Goal: Check status: Check status

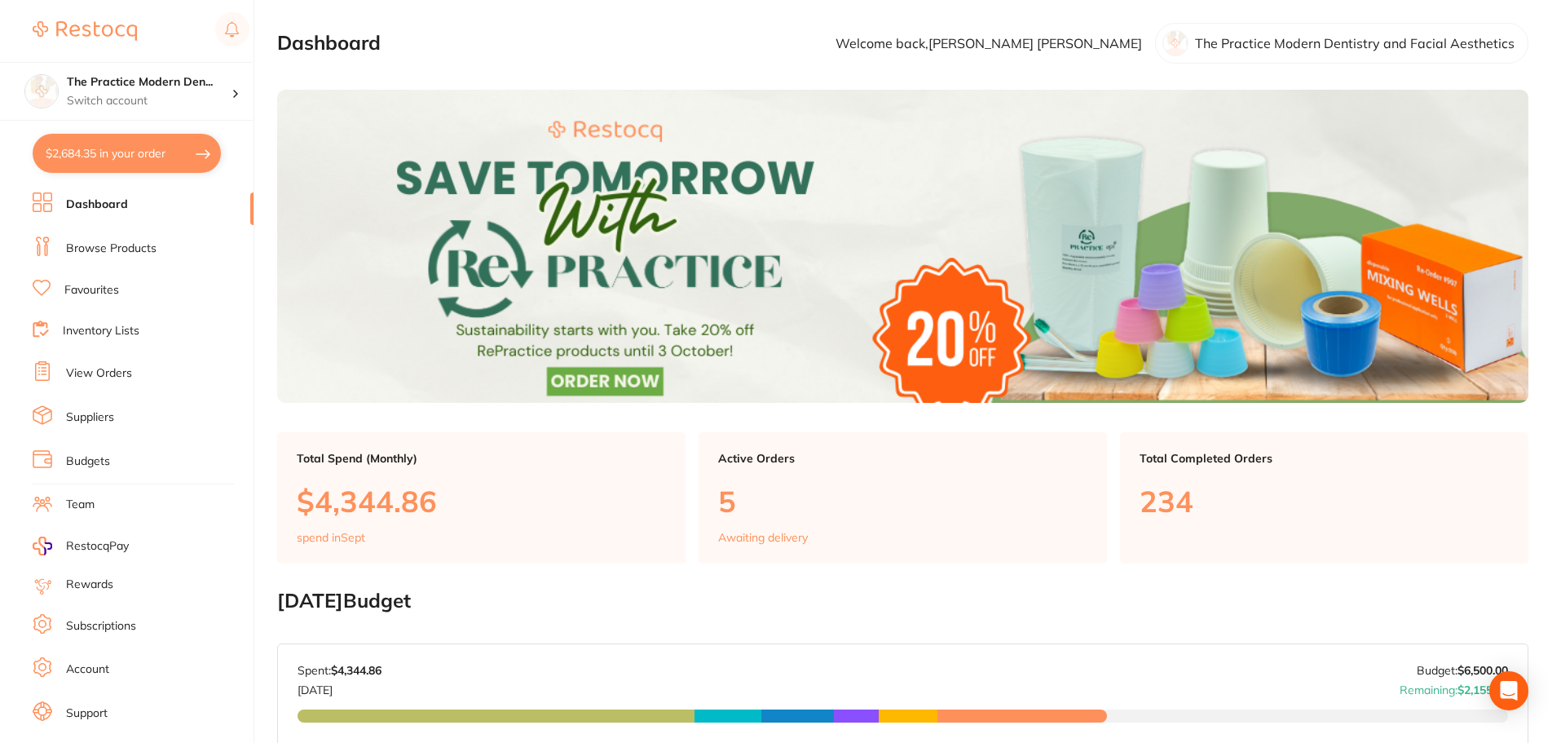
click at [108, 375] on link "View Orders" at bounding box center [99, 373] width 66 height 16
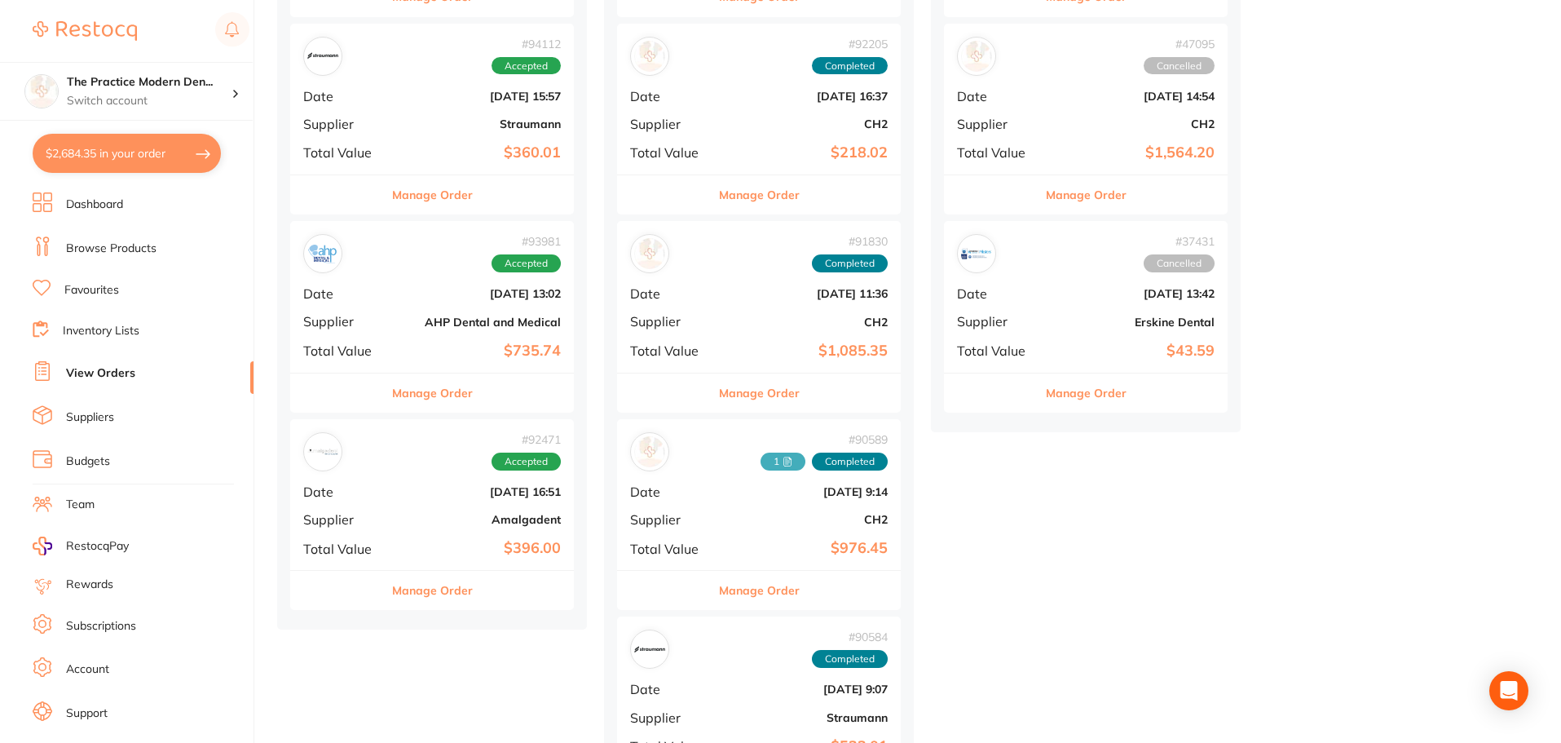
scroll to position [571, 0]
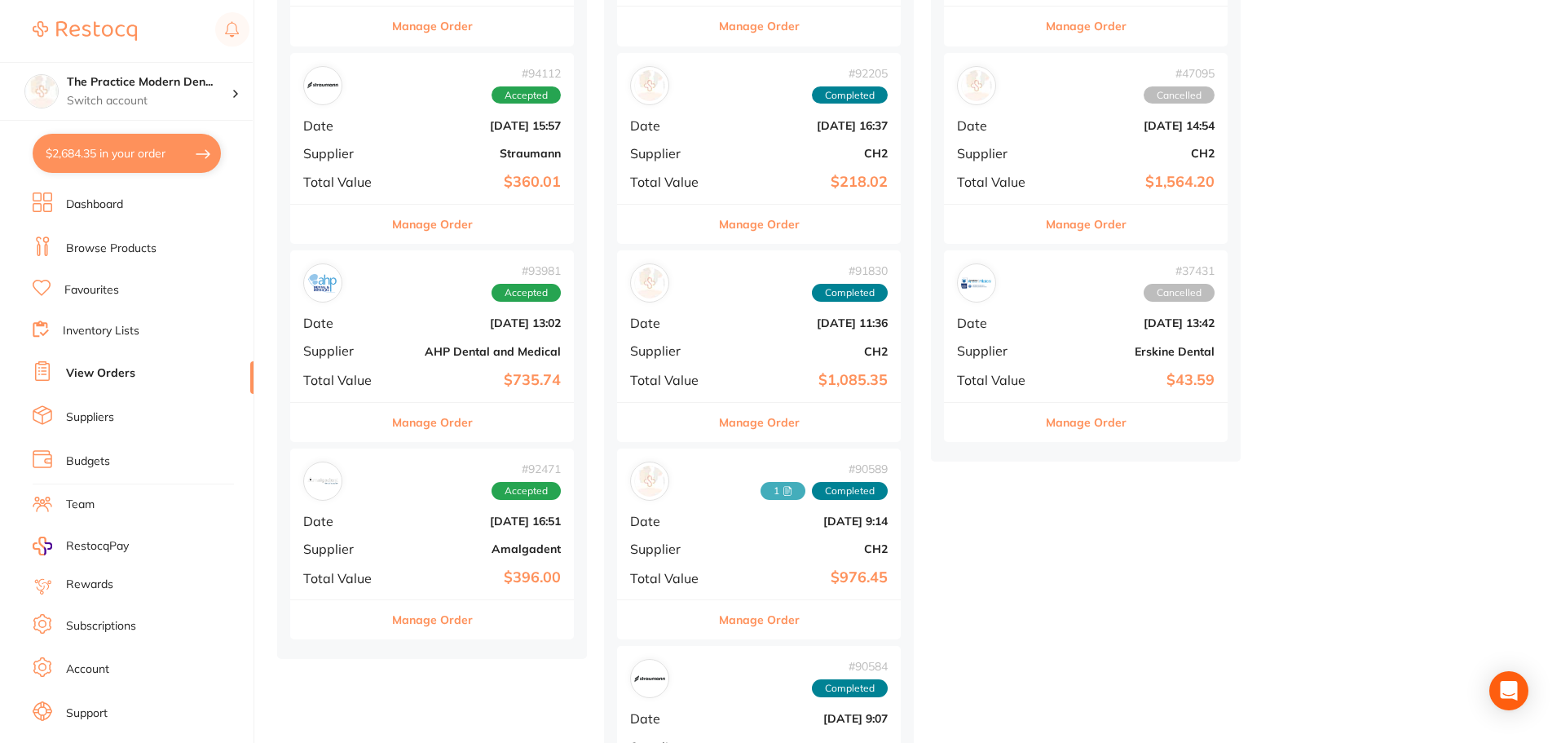
click at [372, 485] on div "# 92471 Accepted" at bounding box center [432, 480] width 258 height 39
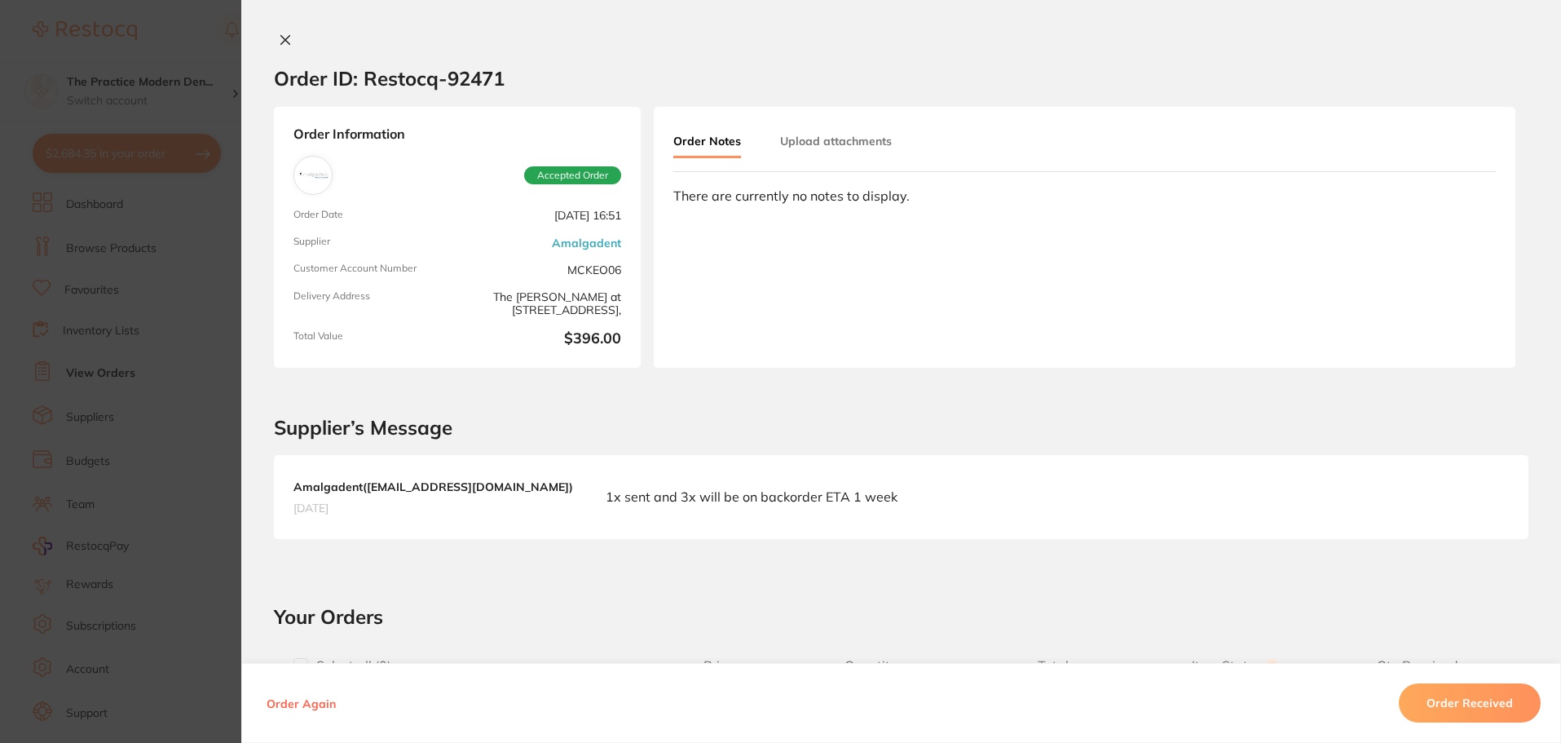
scroll to position [408, 0]
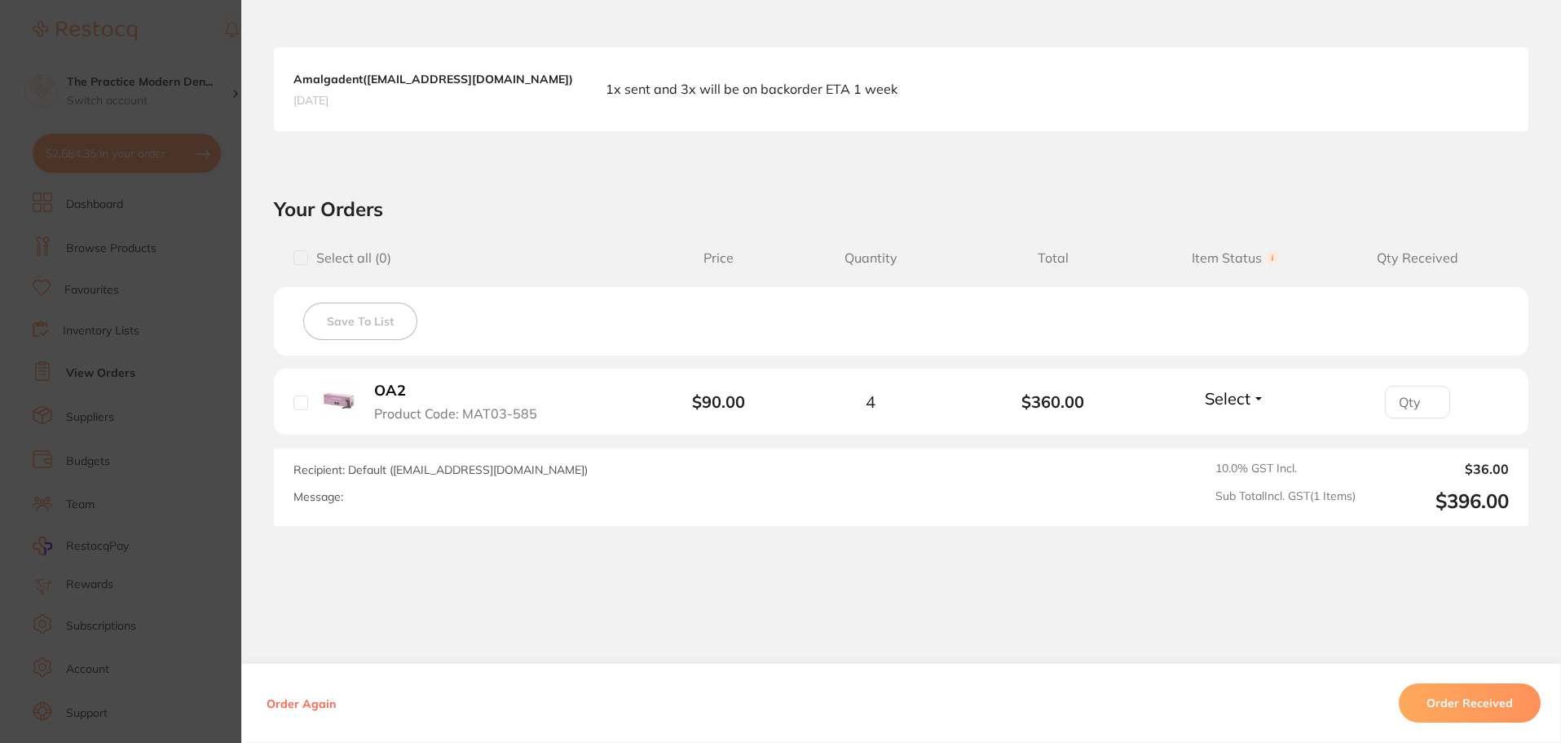
click at [221, 326] on section "Order ID: Restocq- 92471 Order Information Accepted Order Order Date [DATE] 16:…" at bounding box center [780, 371] width 1561 height 743
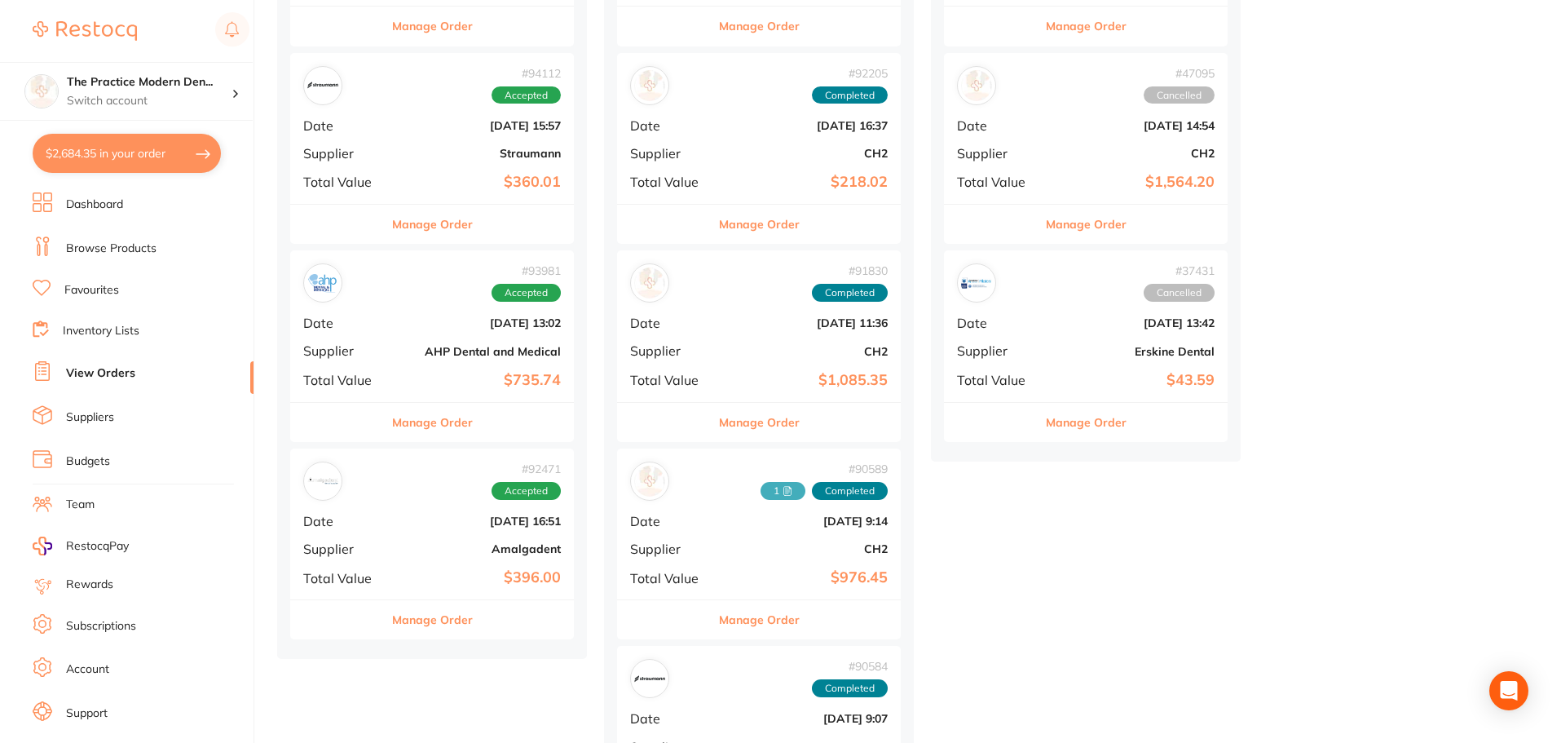
click at [458, 351] on b "AHP Dental and Medical" at bounding box center [479, 351] width 163 height 13
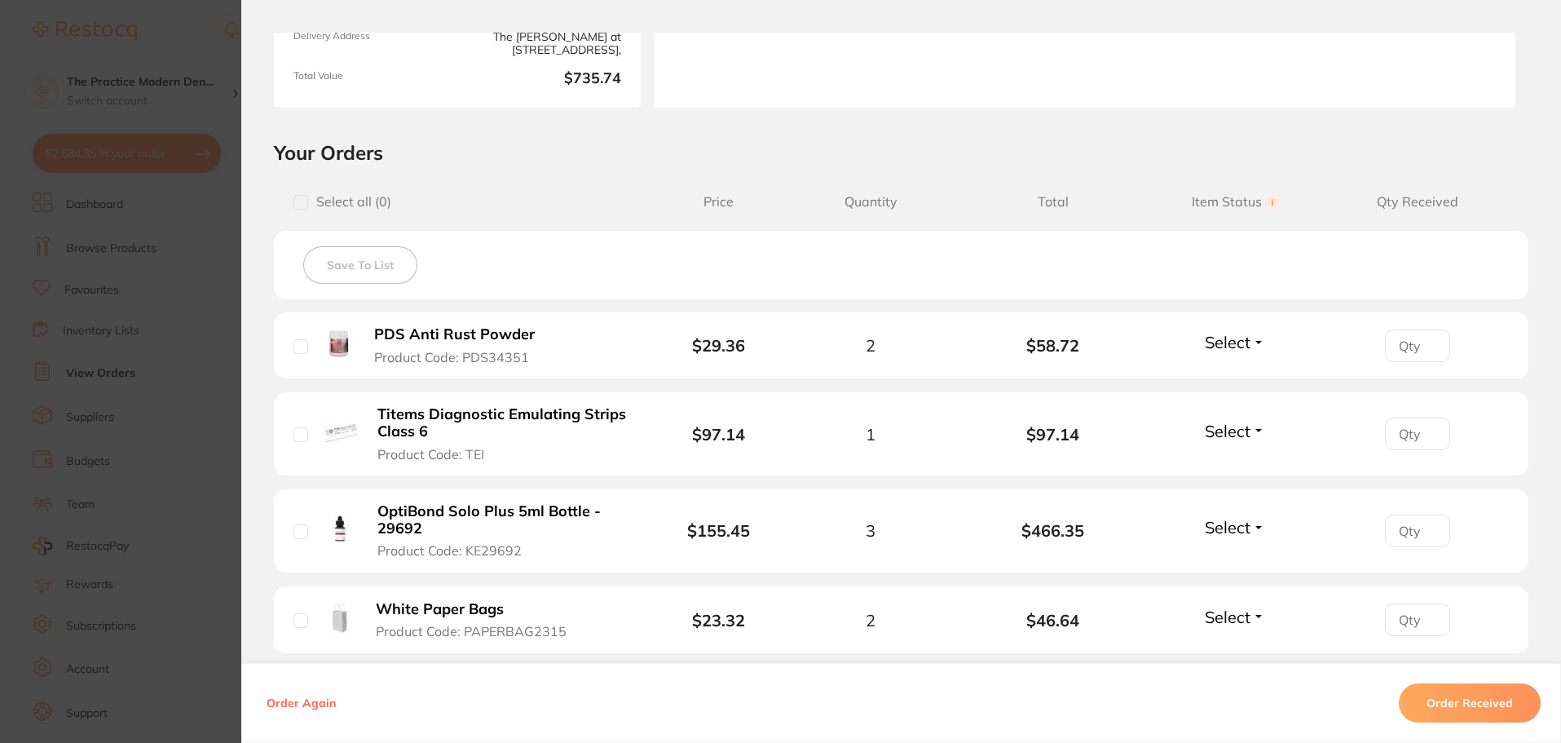
scroll to position [489, 0]
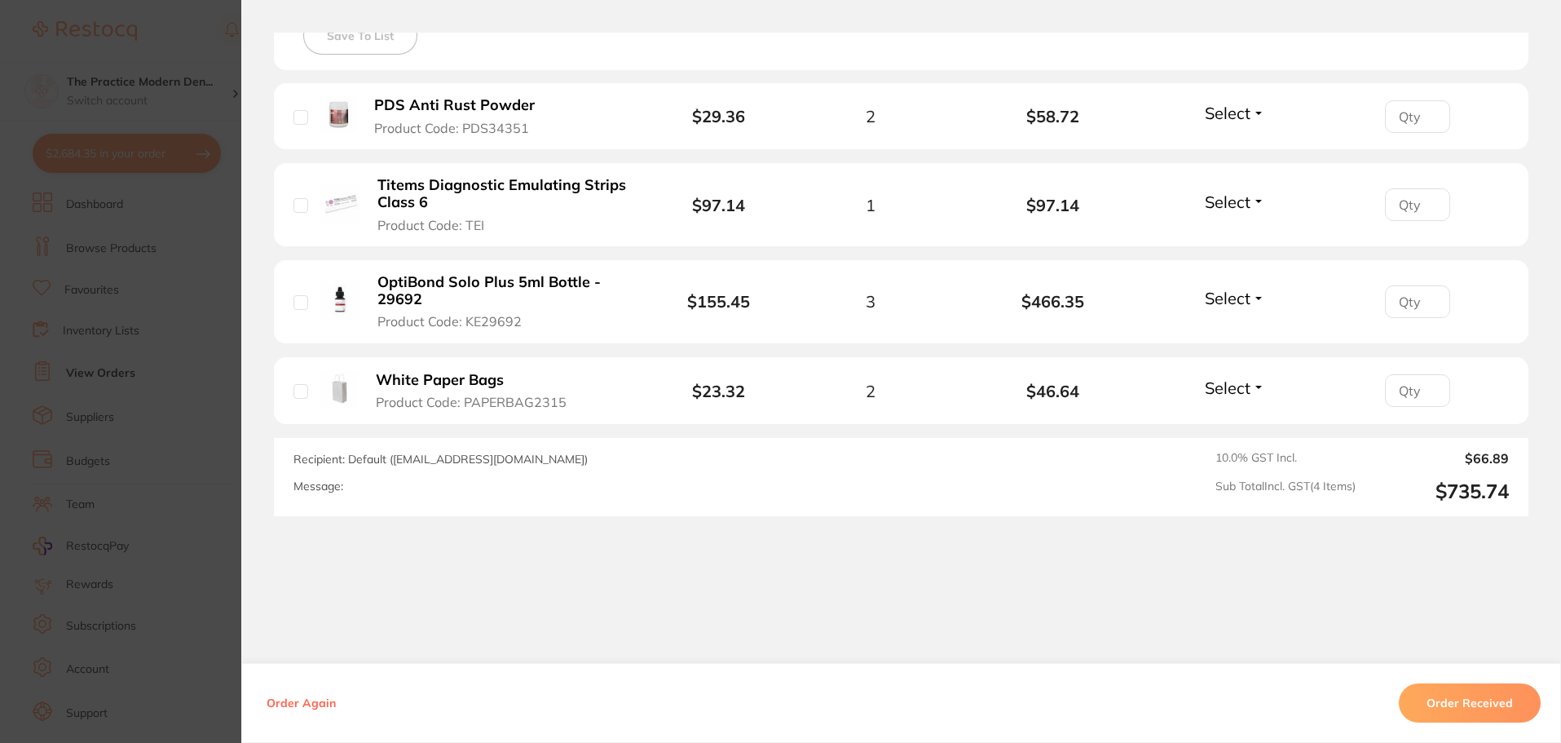
click at [241, 364] on section "Your Orders Select all ( 0 ) Price Quantity Total Item Status You can use this …" at bounding box center [901, 213] width 1320 height 605
click at [244, 318] on section "Your Orders Select all ( 0 ) Price Quantity Total Item Status You can use this …" at bounding box center [901, 213] width 1320 height 605
click at [227, 294] on section "Order ID: Restocq- 93981 Order Information Accepted Order Order Date [DATE] 13:…" at bounding box center [780, 371] width 1561 height 743
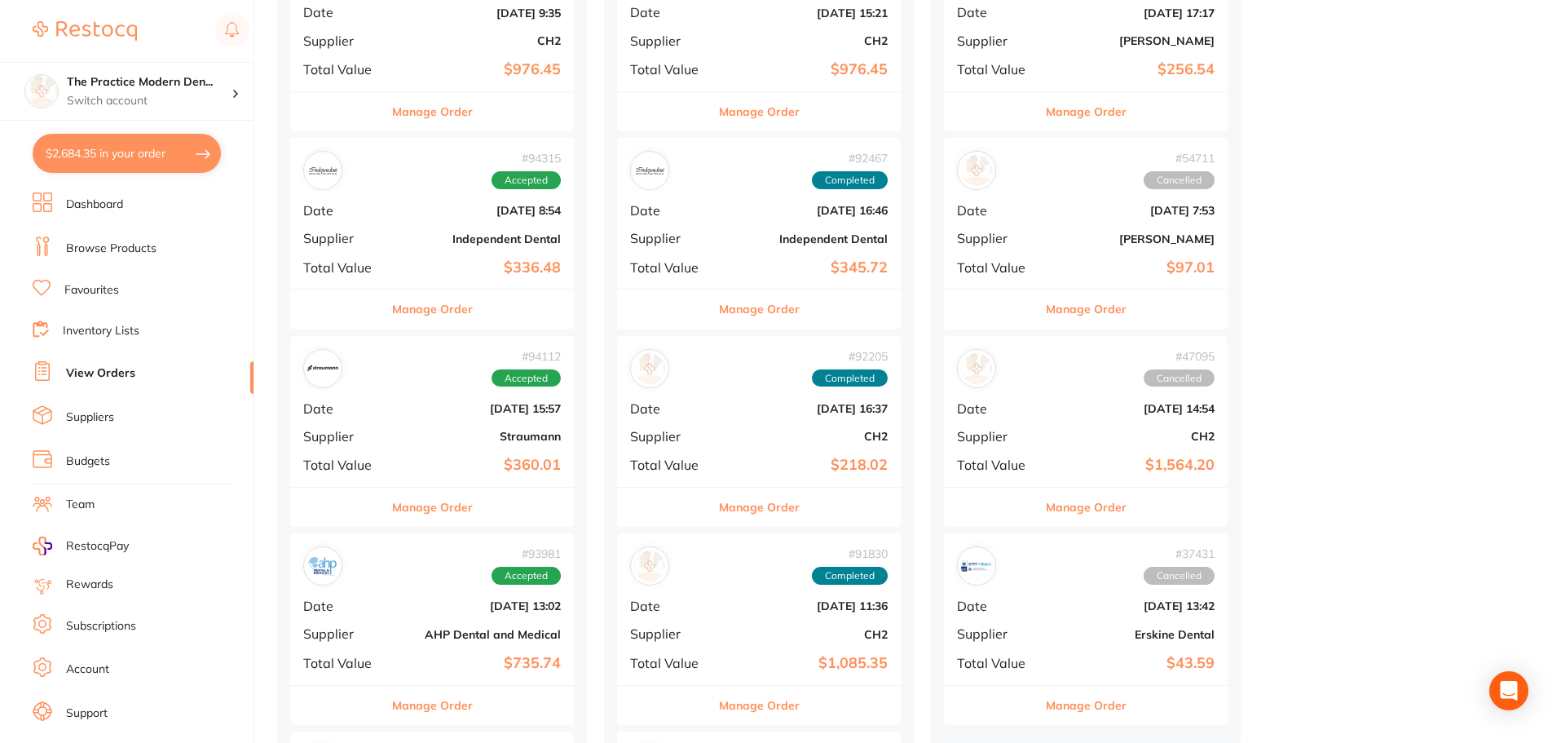
scroll to position [245, 0]
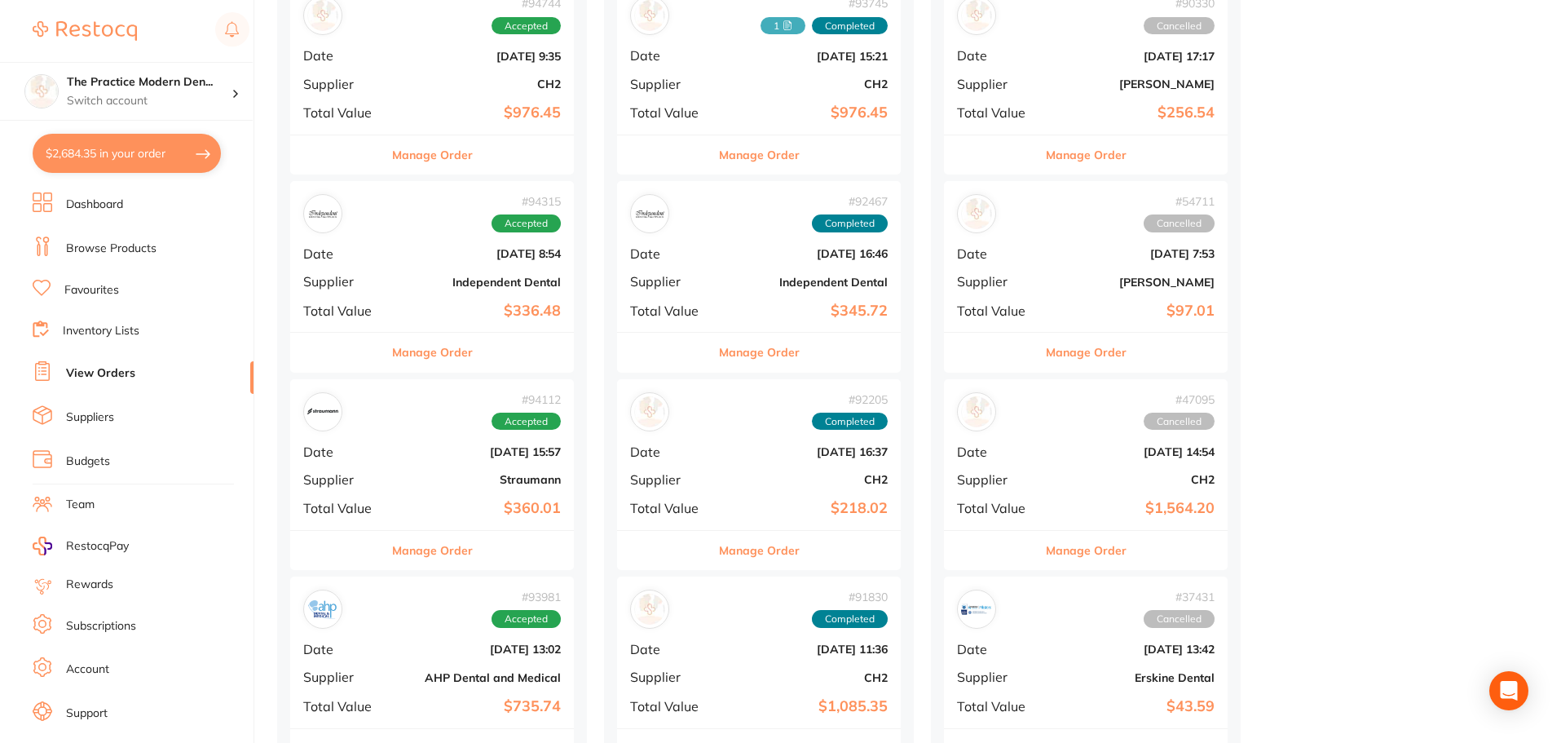
click at [493, 279] on b "Independent Dental" at bounding box center [479, 282] width 163 height 13
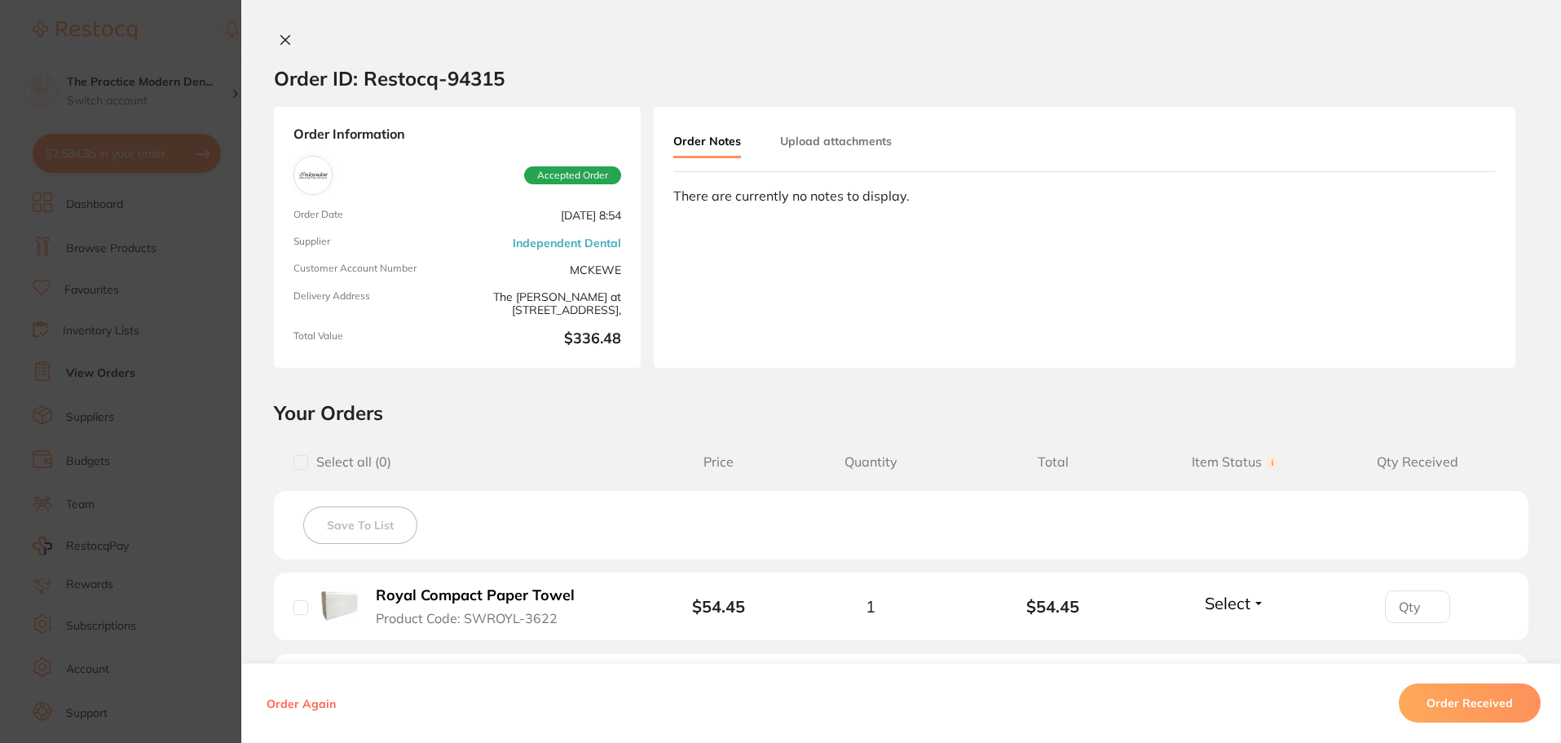
click at [862, 136] on button "Upload attachments" at bounding box center [836, 140] width 112 height 29
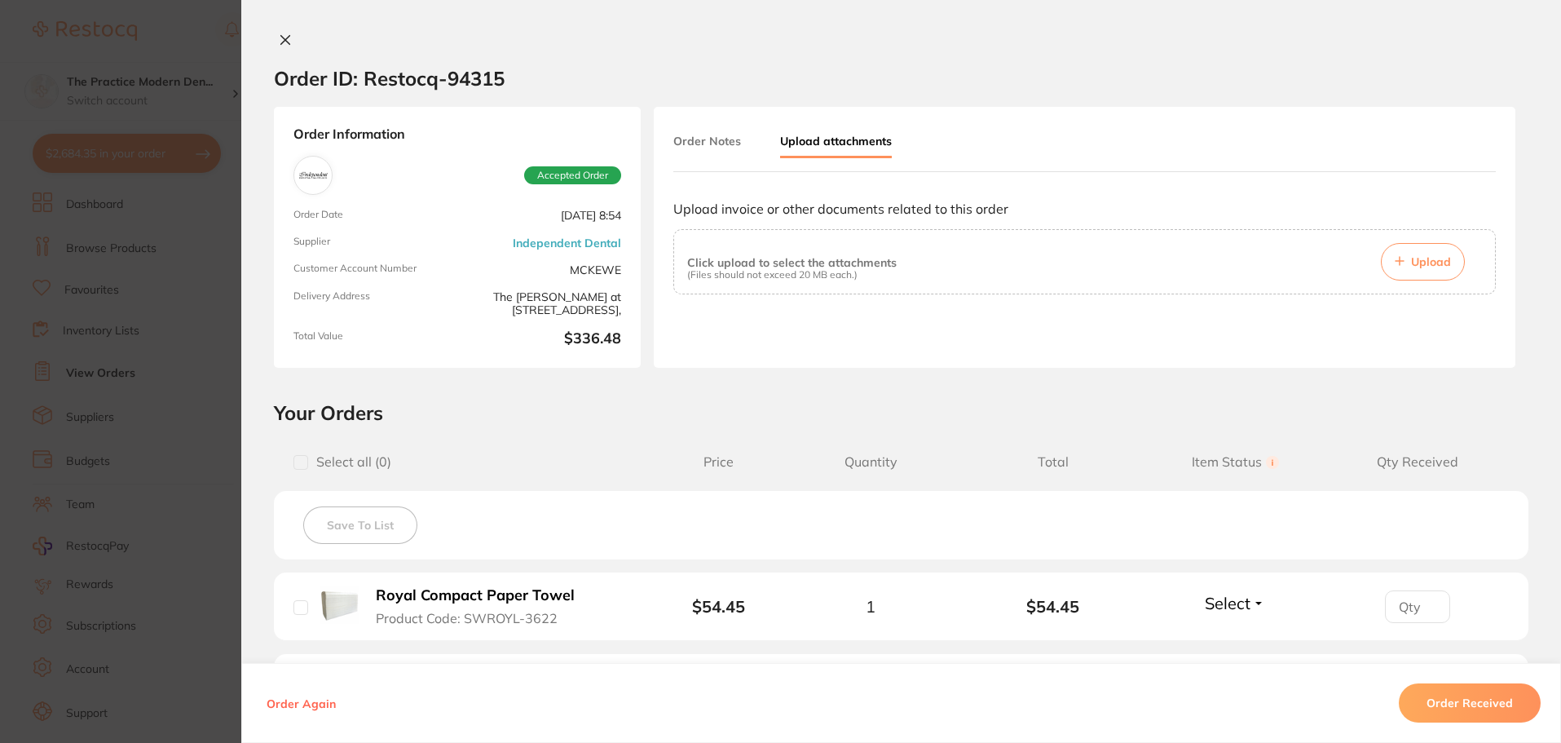
click at [1435, 262] on span "Upload" at bounding box center [1431, 261] width 40 height 15
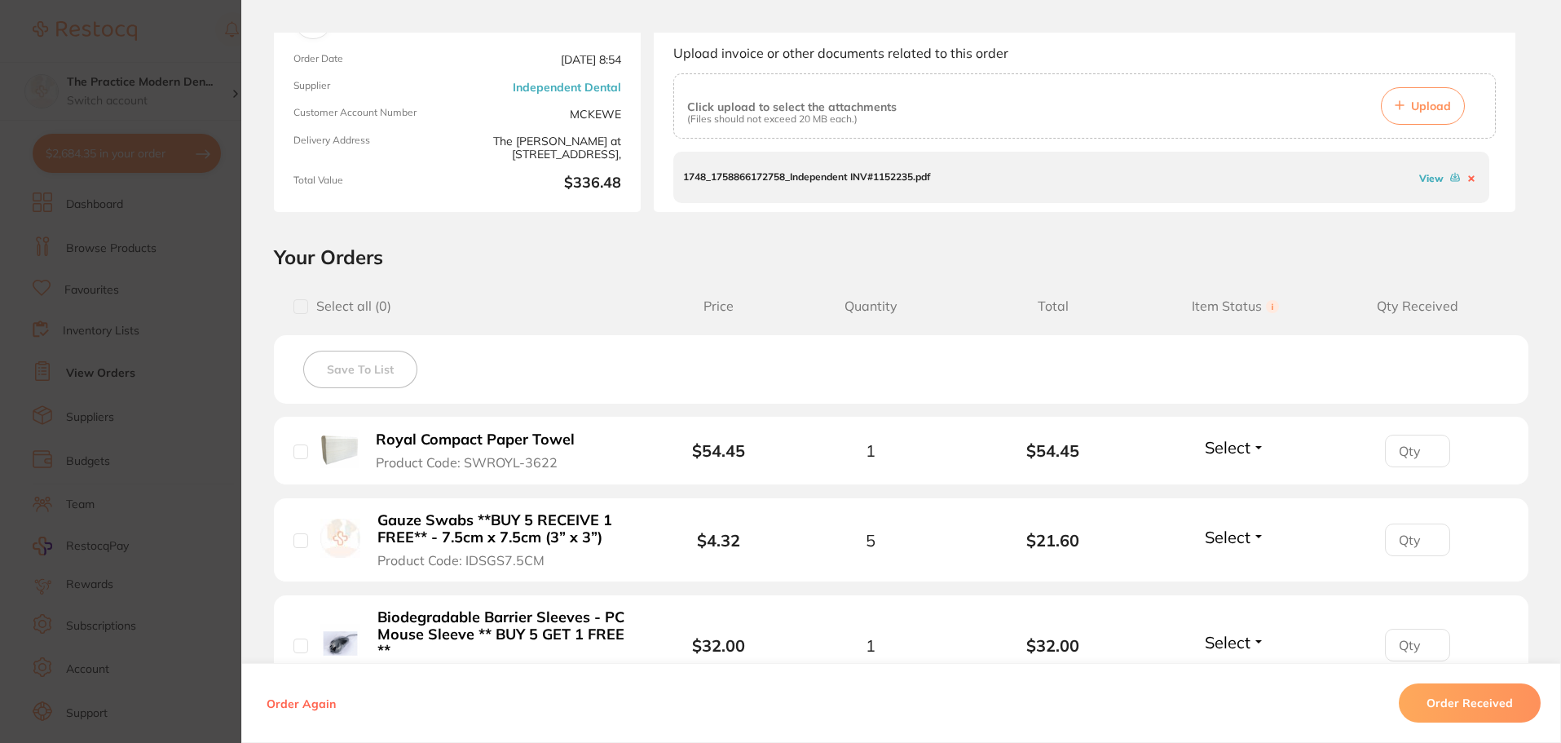
scroll to position [245, 0]
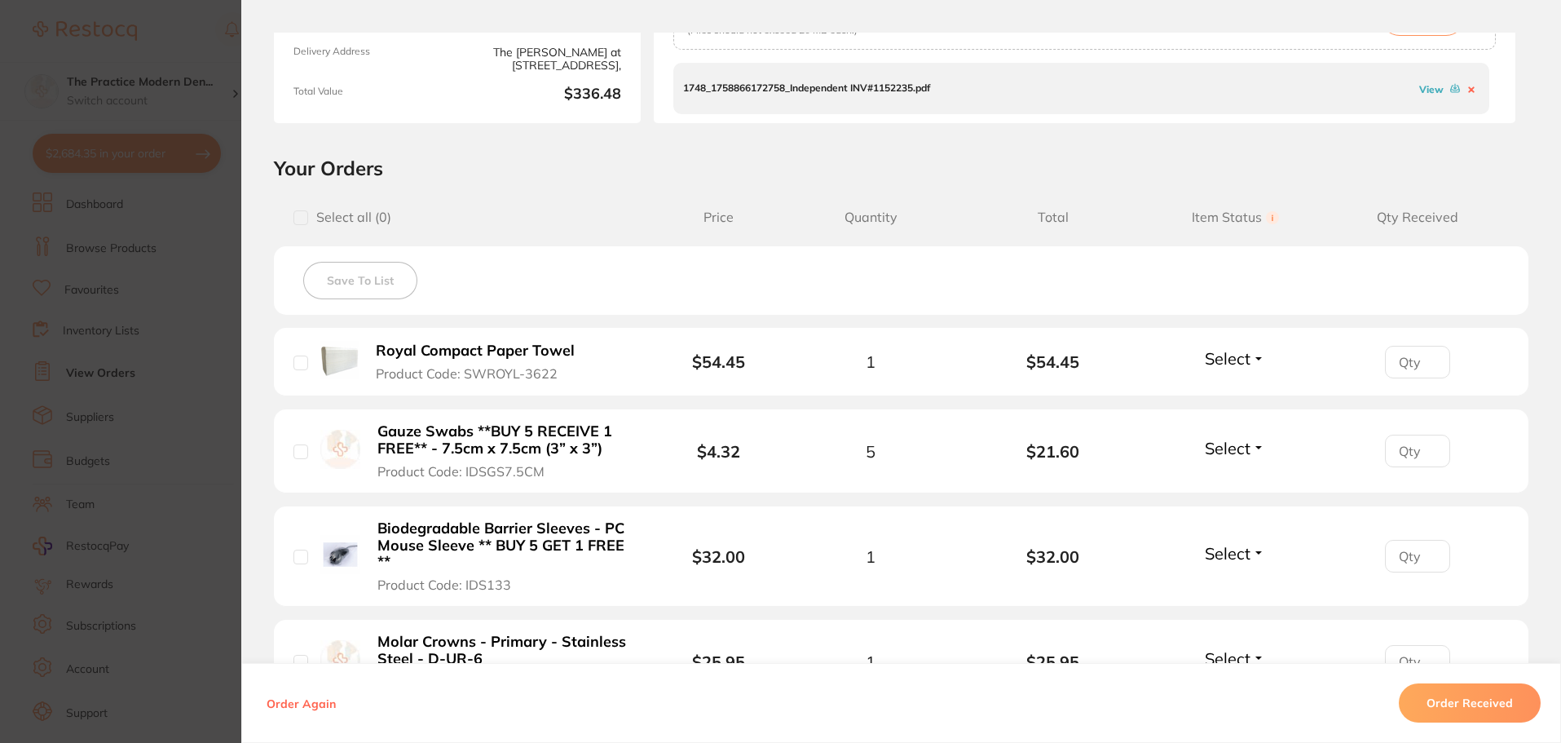
click at [1259, 359] on button "Select" at bounding box center [1235, 358] width 70 height 20
click at [1244, 388] on span "Received" at bounding box center [1236, 393] width 42 height 12
click at [1400, 363] on input "number" at bounding box center [1417, 362] width 65 height 33
type input "1"
click at [1386, 451] on input "number" at bounding box center [1417, 450] width 65 height 33
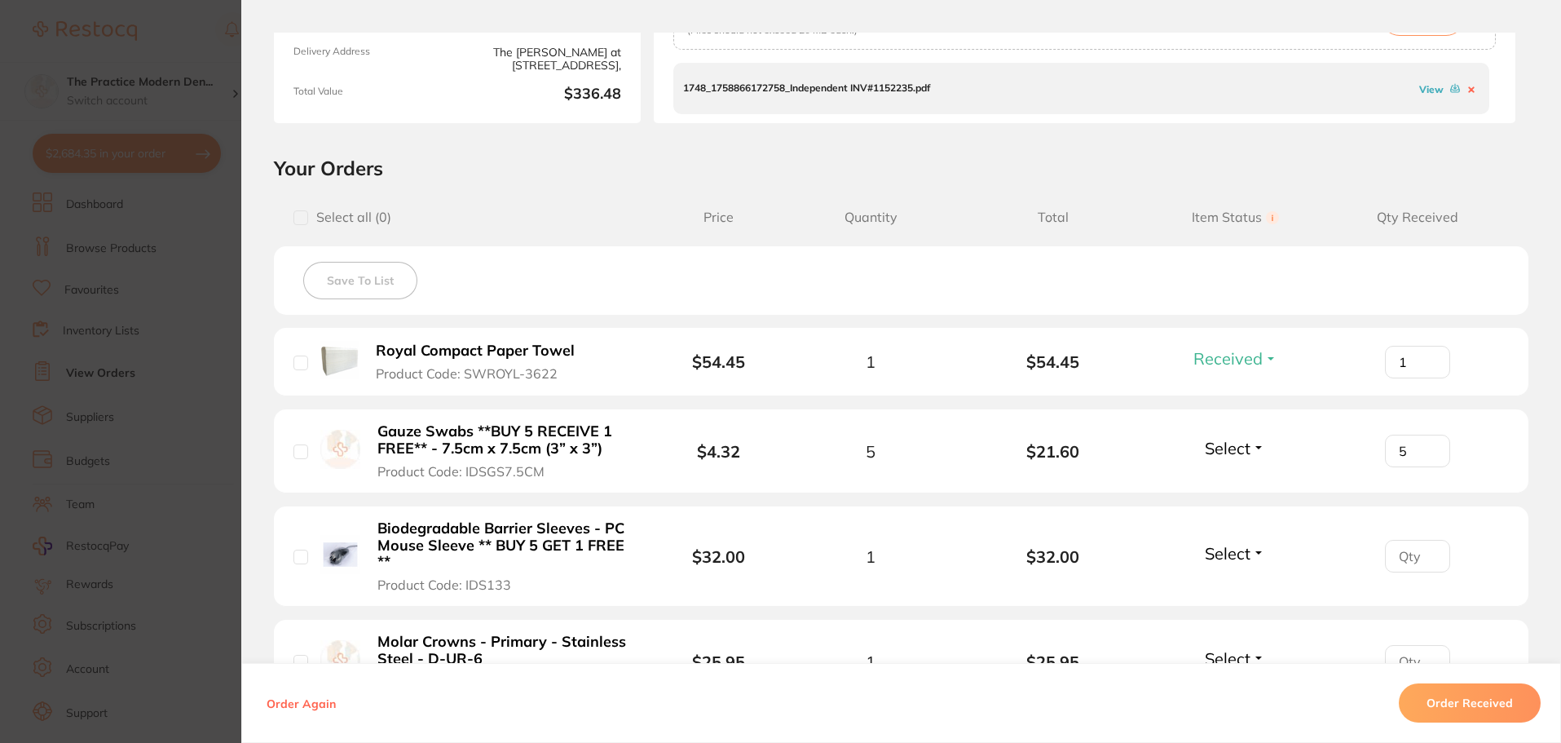
type input "5"
click at [1235, 461] on div "Select Received Back Order" at bounding box center [1235, 451] width 70 height 27
click at [1235, 458] on div "Select Received Back Order" at bounding box center [1235, 451] width 70 height 27
click at [1237, 451] on span "Select" at bounding box center [1228, 448] width 46 height 20
click at [1224, 487] on span "Received" at bounding box center [1236, 483] width 42 height 12
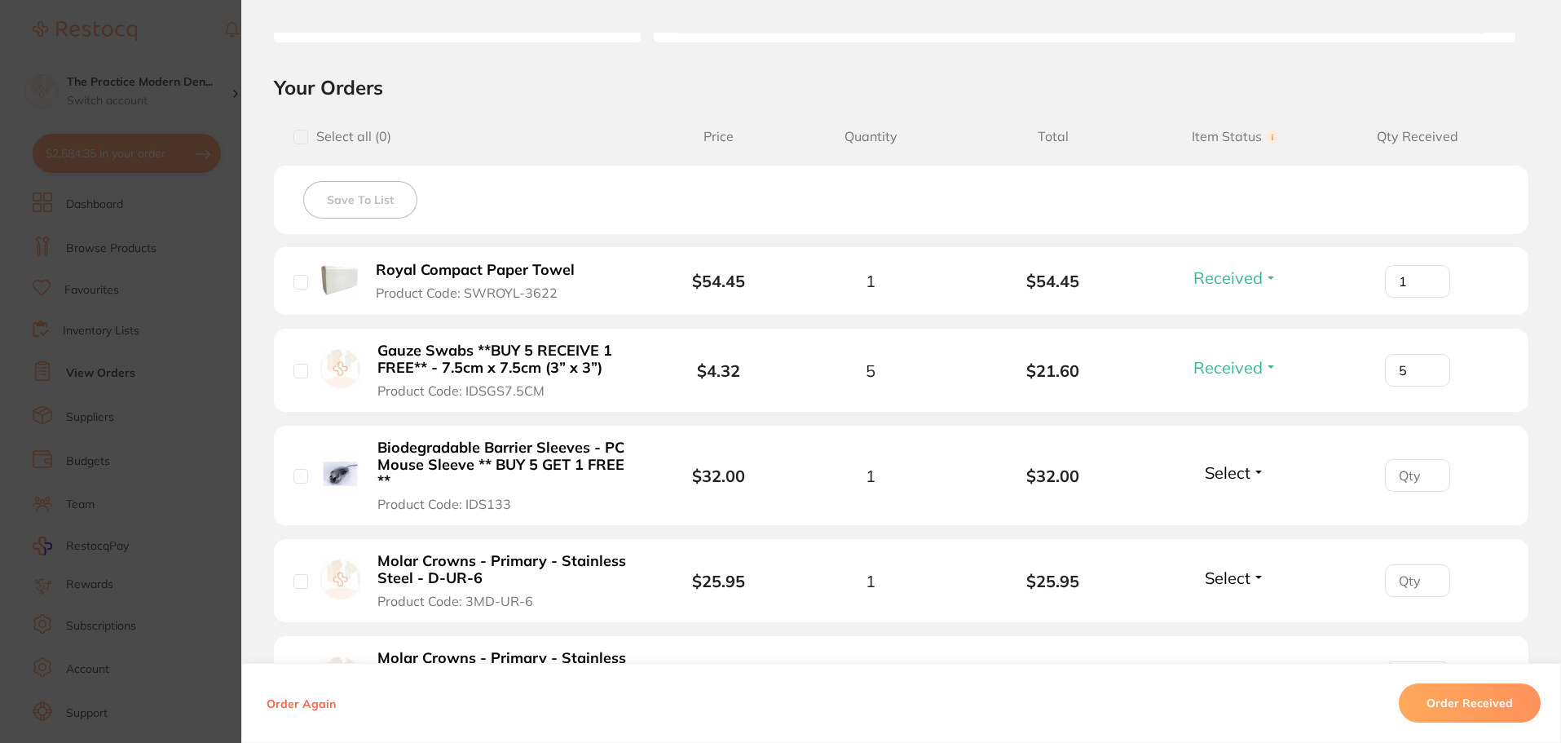
scroll to position [489, 0]
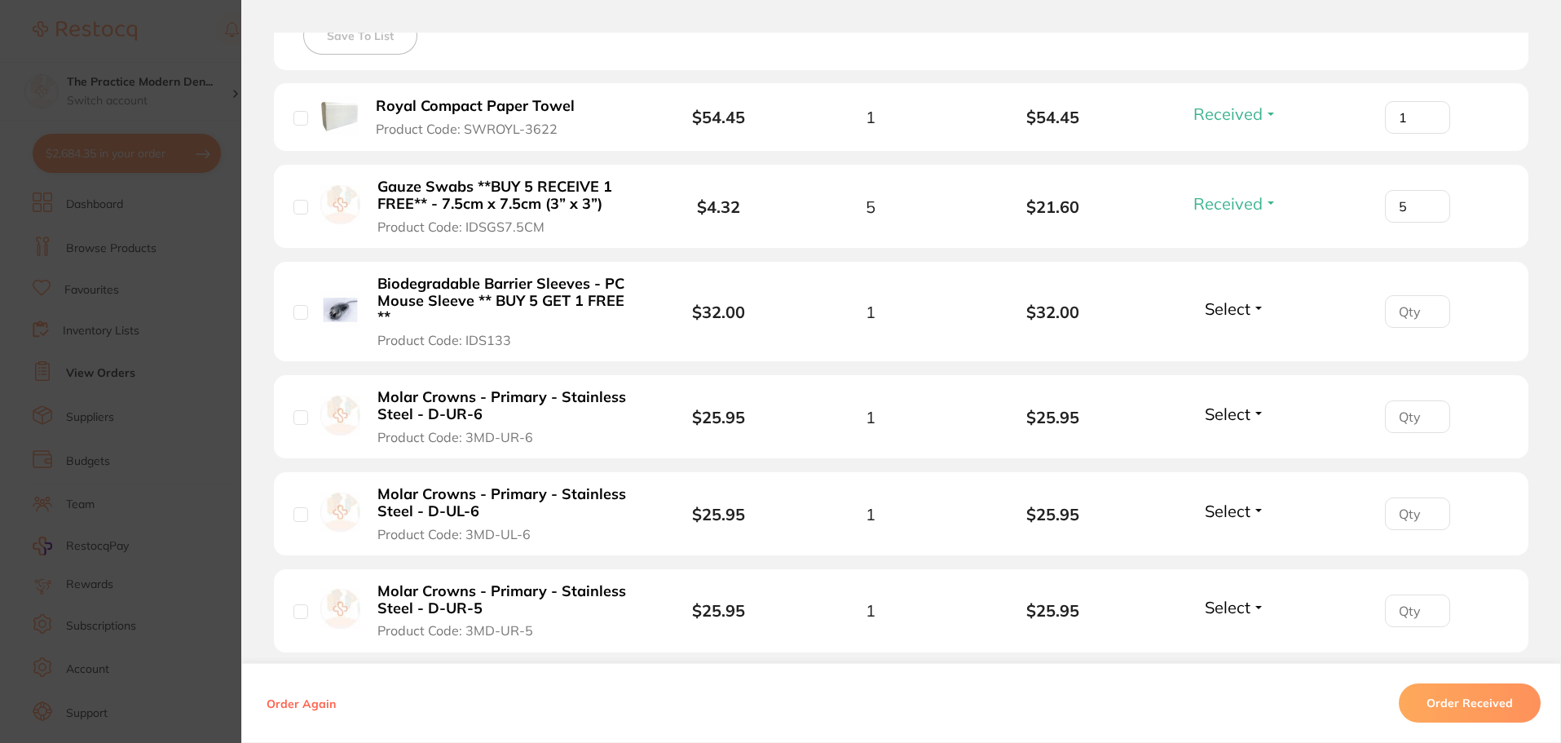
click at [1225, 308] on span "Select" at bounding box center [1228, 308] width 46 height 20
click at [1239, 338] on span "Received" at bounding box center [1236, 343] width 42 height 12
click at [1415, 313] on input "number" at bounding box center [1417, 311] width 65 height 33
type input "1"
click at [1255, 412] on button "Select" at bounding box center [1235, 414] width 70 height 20
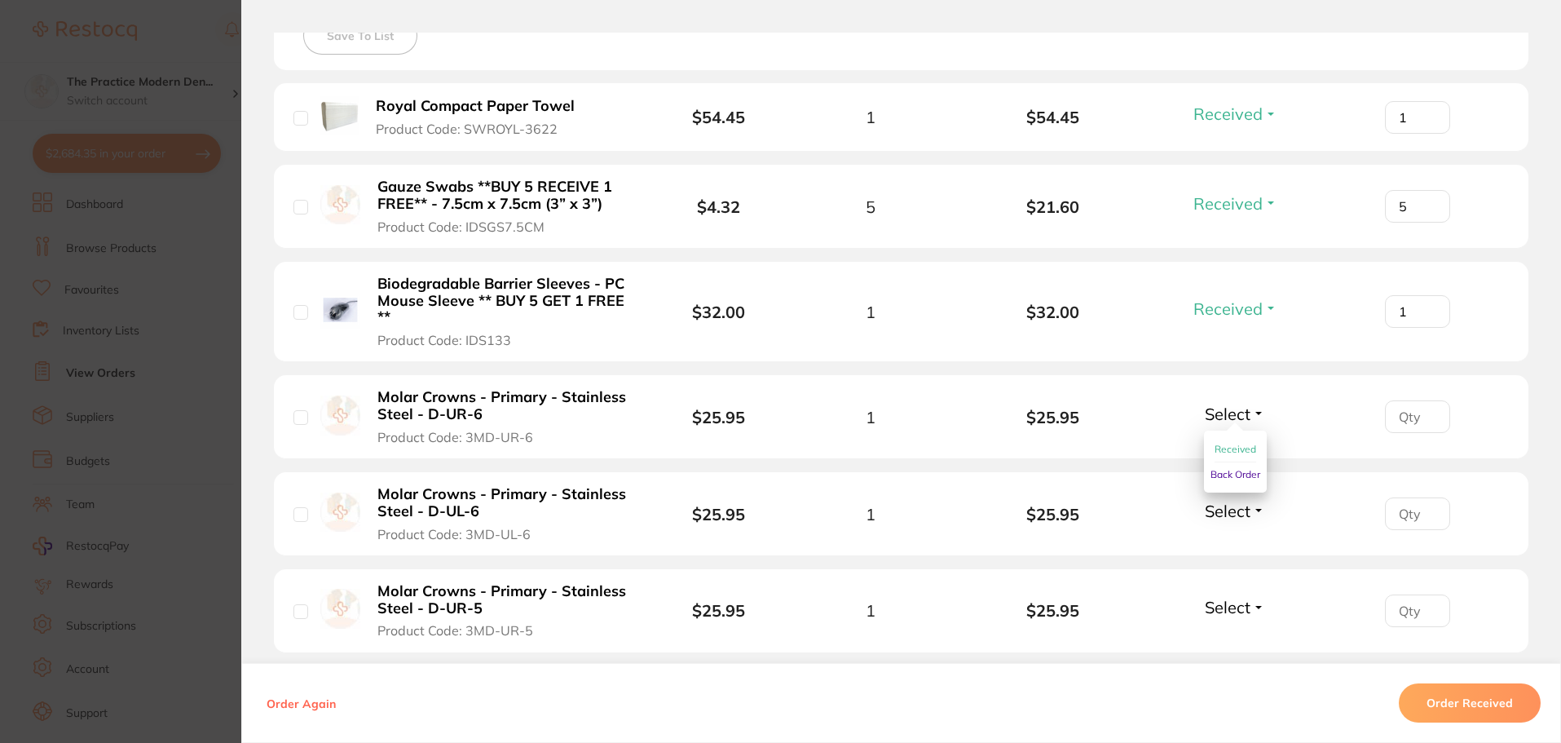
click at [1246, 448] on span "Received" at bounding box center [1236, 449] width 42 height 12
click at [1404, 425] on input "number" at bounding box center [1417, 416] width 65 height 33
type input "1"
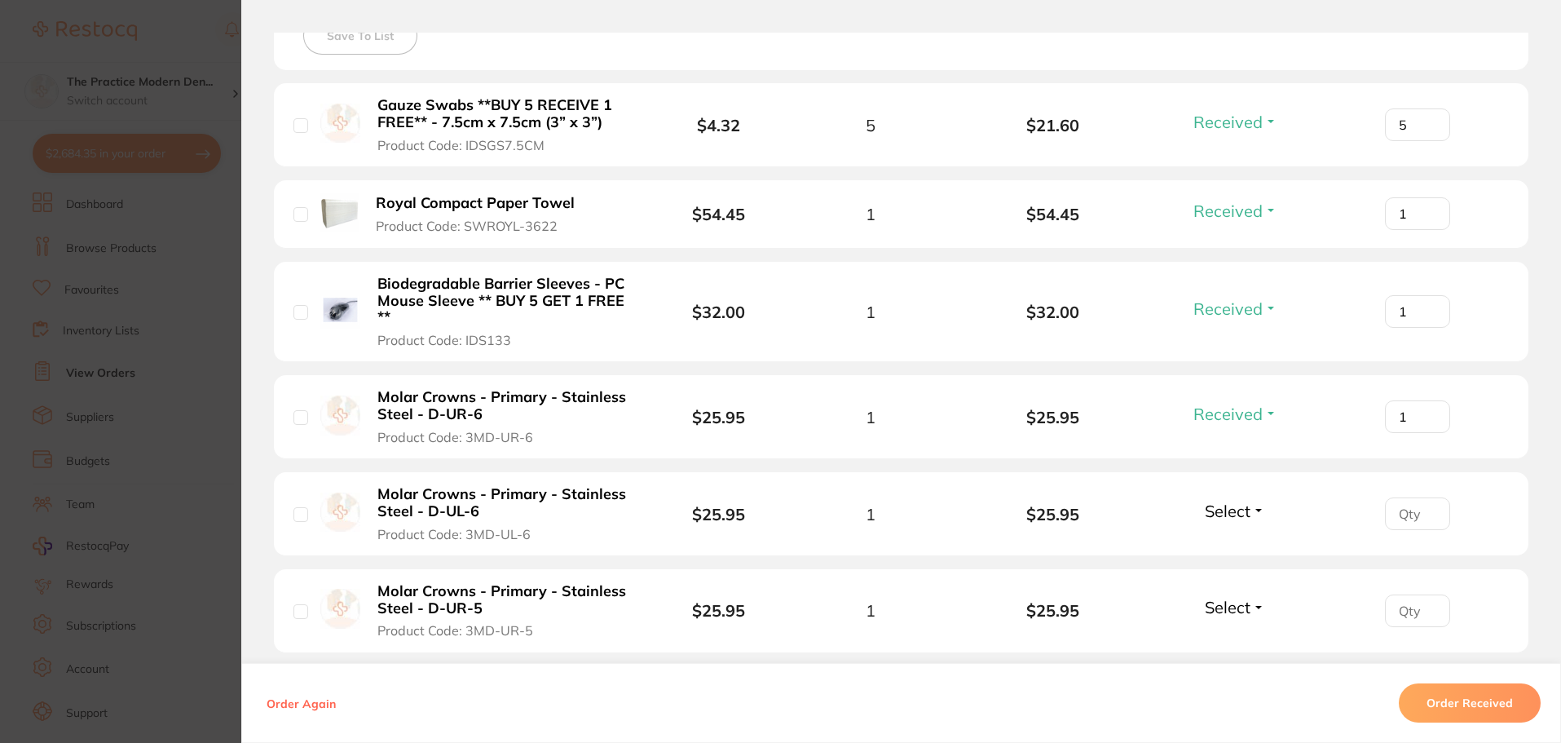
click at [1251, 503] on button "Select" at bounding box center [1235, 511] width 70 height 20
click at [1234, 540] on span "Received" at bounding box center [1236, 546] width 42 height 12
click at [1391, 517] on input "number" at bounding box center [1417, 513] width 65 height 33
type input "1"
click at [1396, 602] on input "number" at bounding box center [1417, 610] width 65 height 33
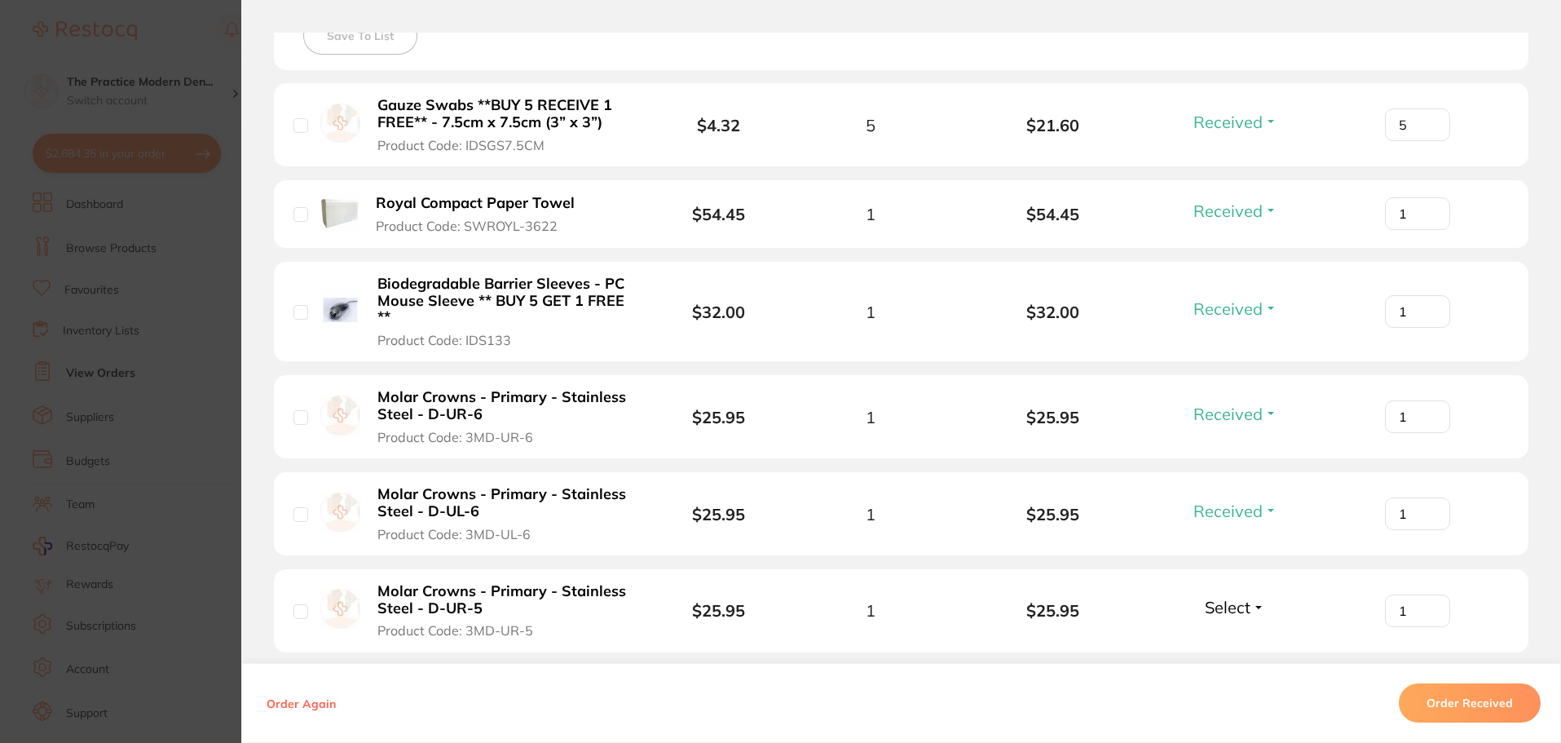
type input "1"
click at [1337, 611] on div "1" at bounding box center [1417, 610] width 183 height 33
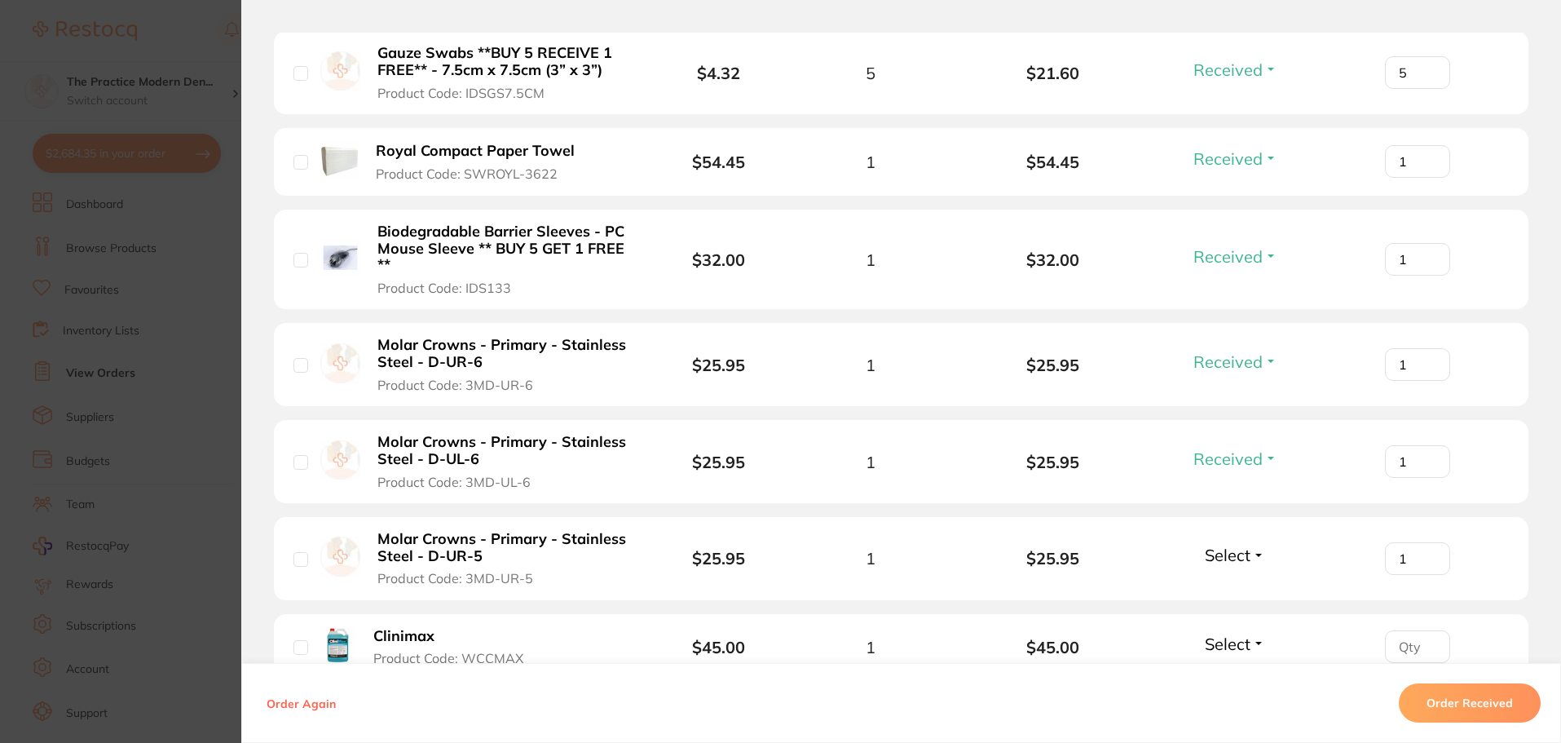
scroll to position [571, 0]
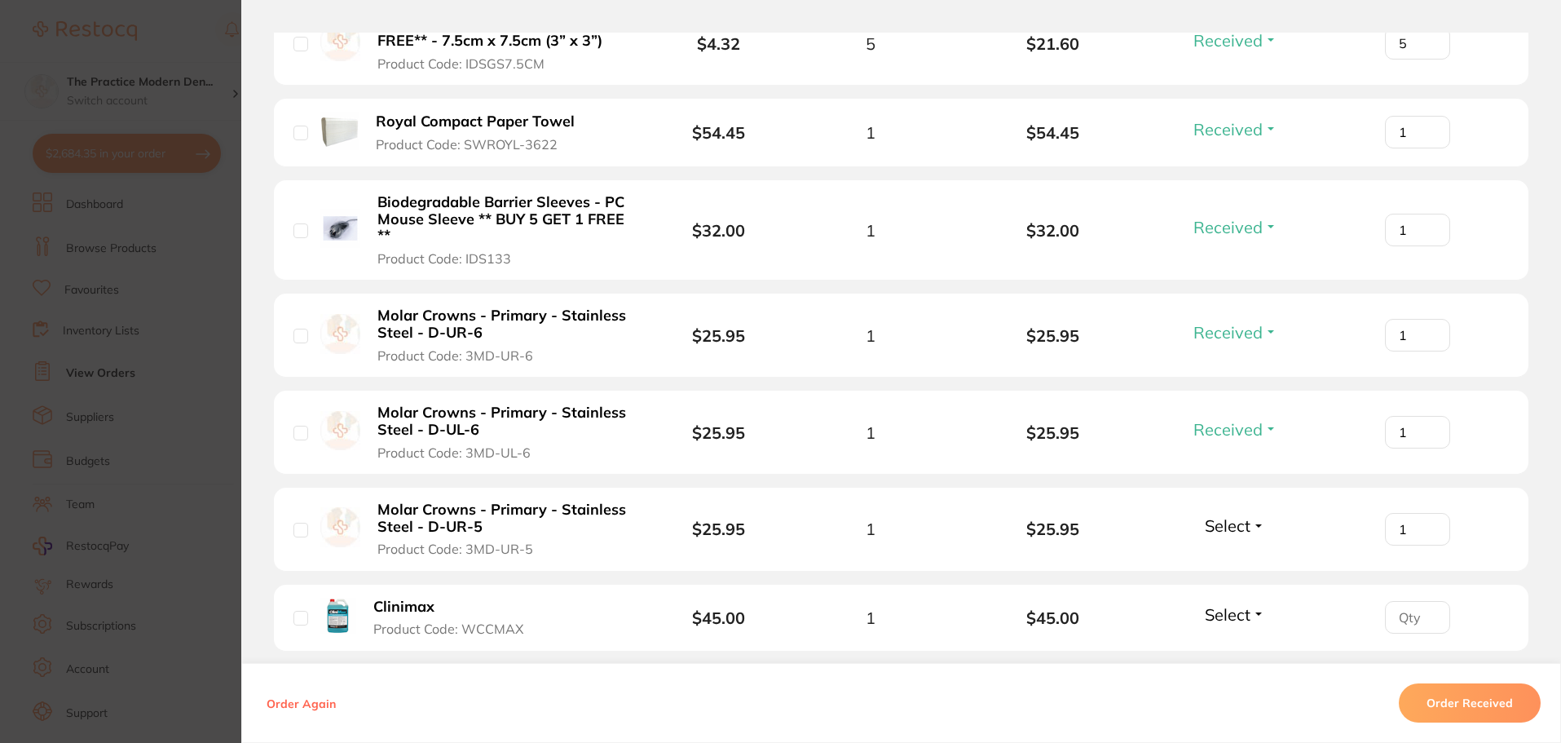
click at [1224, 527] on span "Select" at bounding box center [1228, 525] width 46 height 20
click at [1224, 556] on span "Received" at bounding box center [1236, 560] width 42 height 12
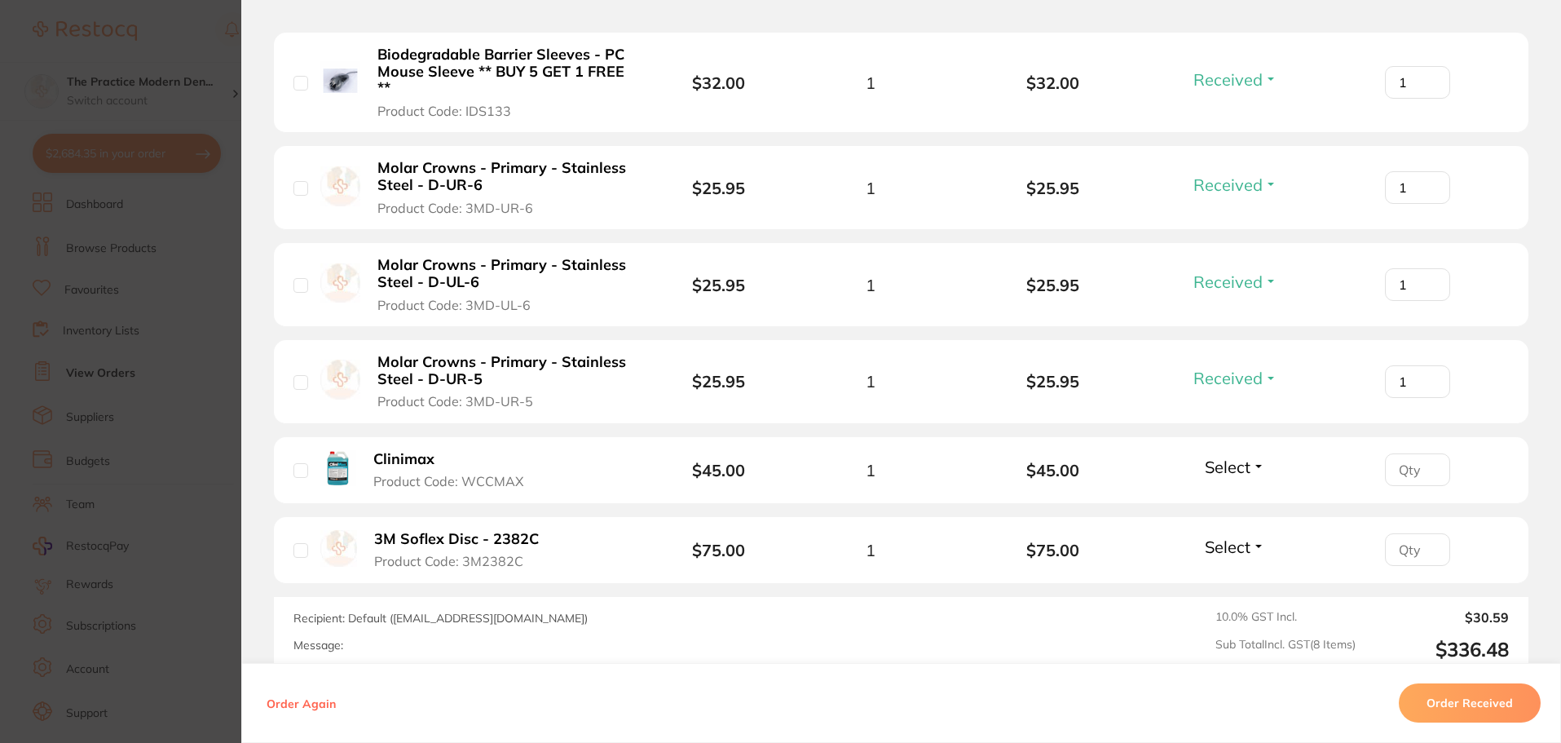
scroll to position [734, 0]
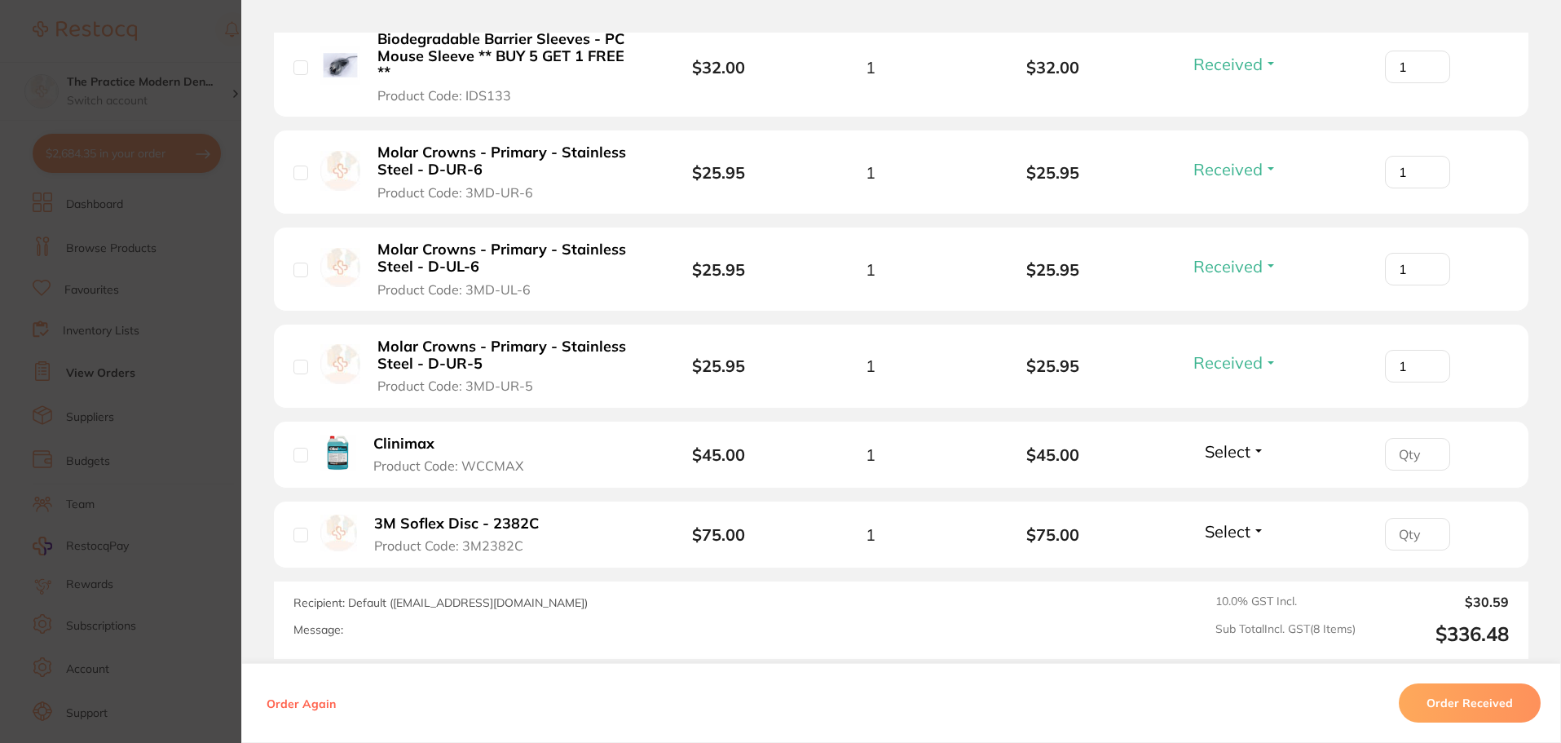
click at [1407, 457] on input "number" at bounding box center [1417, 454] width 65 height 33
type input "1"
click at [1225, 443] on span "Select" at bounding box center [1228, 451] width 46 height 20
click at [1232, 481] on span "Received" at bounding box center [1236, 486] width 42 height 12
click at [1400, 538] on input "number" at bounding box center [1417, 534] width 65 height 33
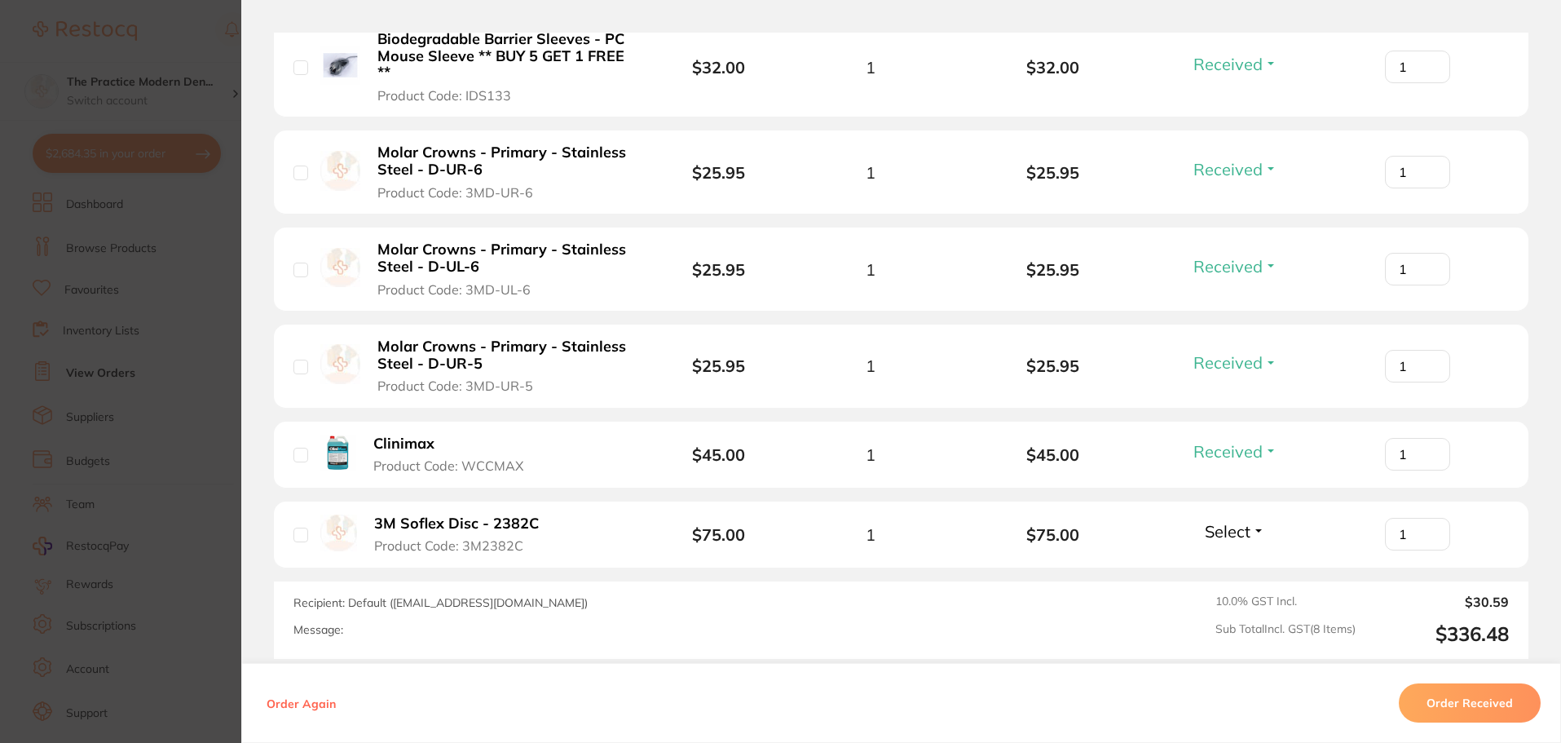
type input "1"
drag, startPoint x: 1244, startPoint y: 523, endPoint x: 1237, endPoint y: 557, distance: 34.2
click at [1244, 527] on span "Select" at bounding box center [1228, 531] width 46 height 20
click at [1235, 564] on span "Received" at bounding box center [1236, 566] width 42 height 12
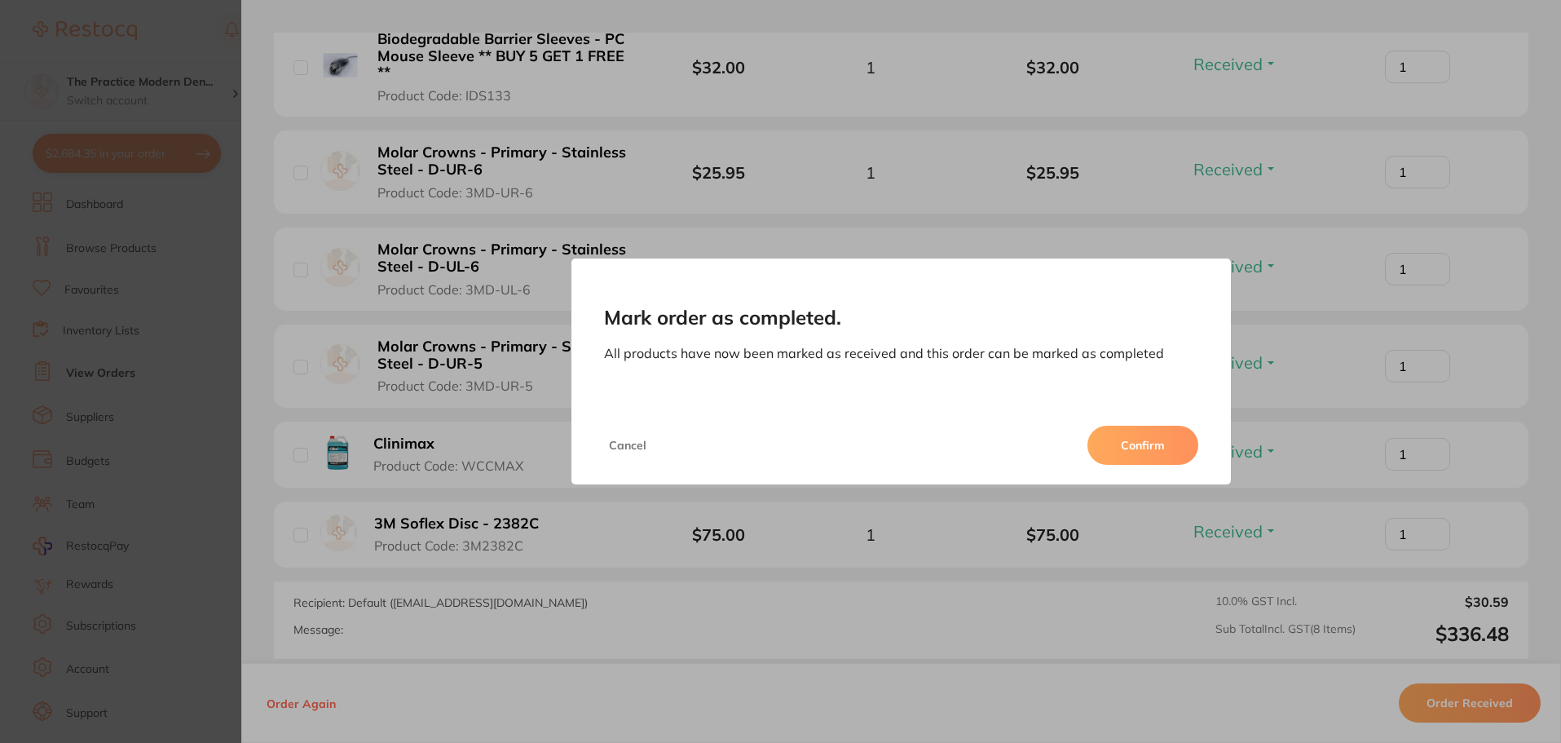
click at [1158, 436] on button "Confirm" at bounding box center [1142, 445] width 111 height 39
